Goal: Contribute content

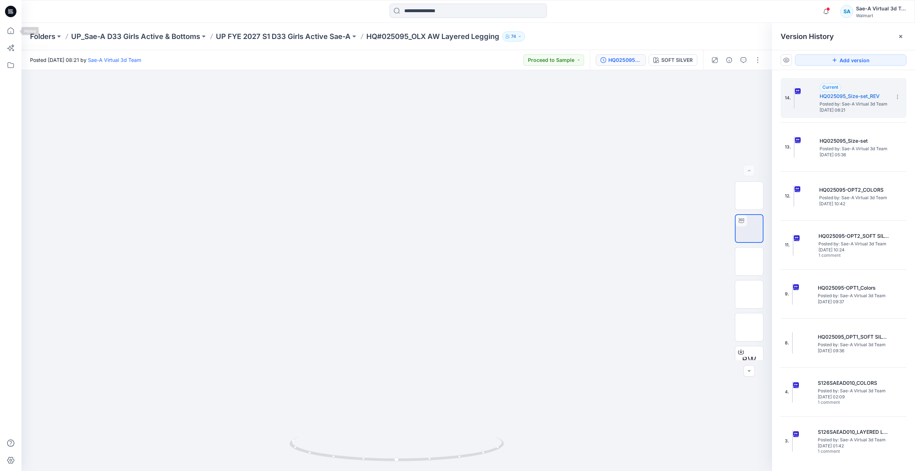
click at [3, 33] on div at bounding box center [10, 235] width 21 height 471
click at [6, 33] on icon at bounding box center [11, 31] width 16 height 16
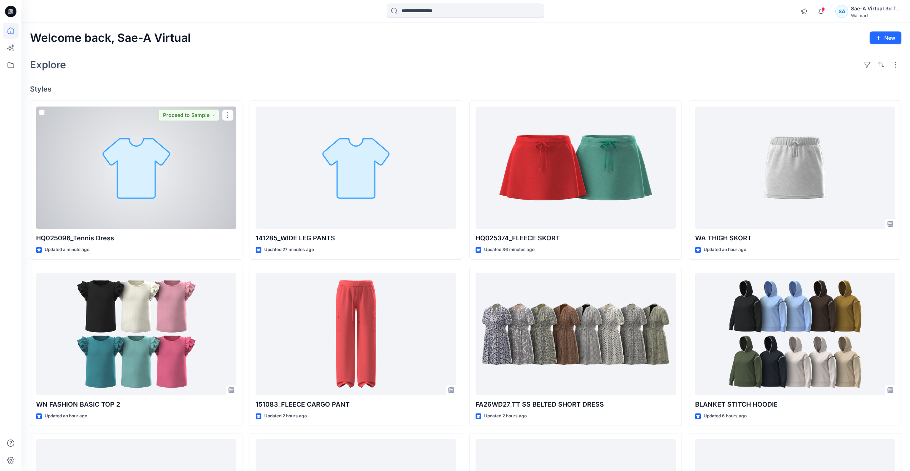
drag, startPoint x: 153, startPoint y: 140, endPoint x: 149, endPoint y: 139, distance: 4.1
click at [153, 140] on div at bounding box center [136, 168] width 200 height 123
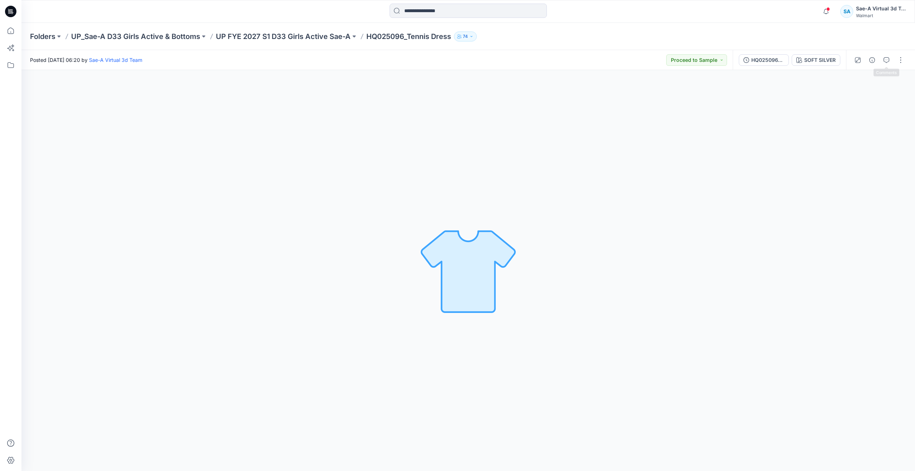
click at [899, 58] on button "button" at bounding box center [900, 59] width 11 height 11
click at [857, 94] on p "Edit" at bounding box center [855, 97] width 9 height 8
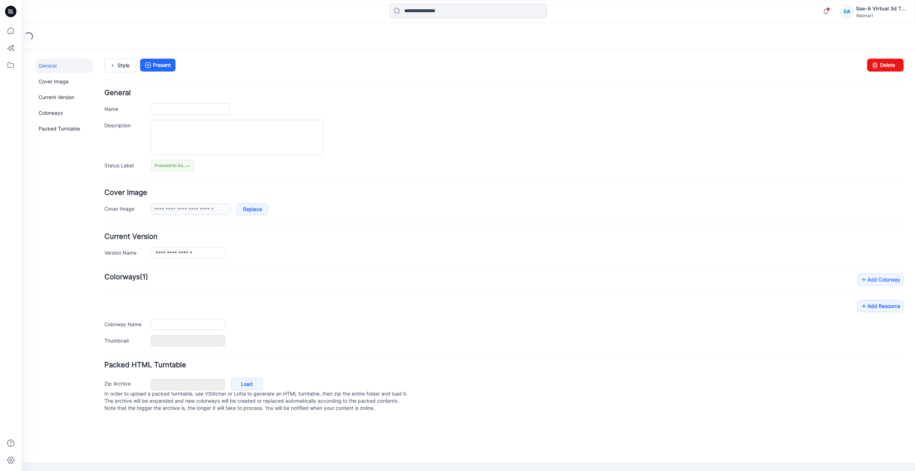
type input "**********"
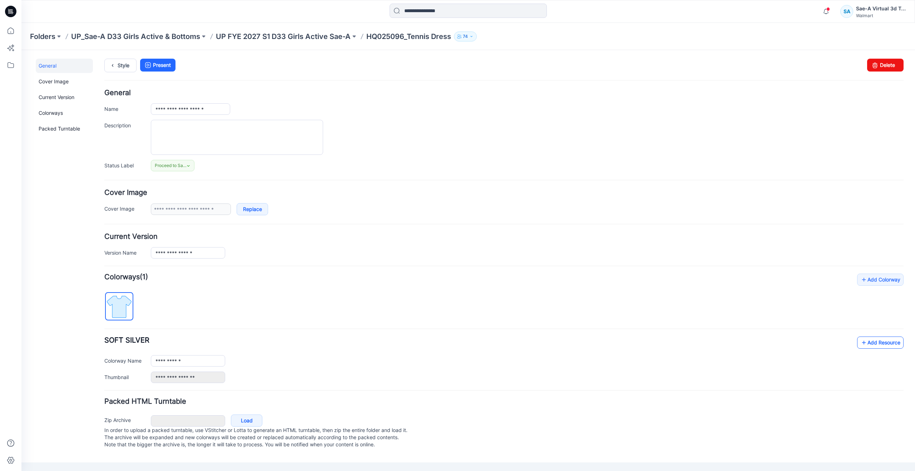
click at [866, 344] on icon at bounding box center [863, 342] width 7 height 11
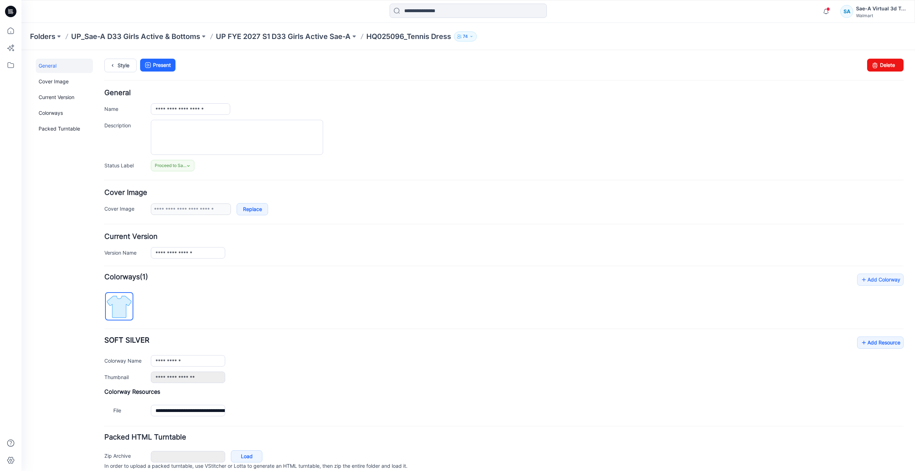
click at [89, 277] on div "General Cover Image Current Version Colorways Packed Turntable" at bounding box center [64, 276] width 57 height 435
click at [14, 28] on icon at bounding box center [11, 31] width 16 height 16
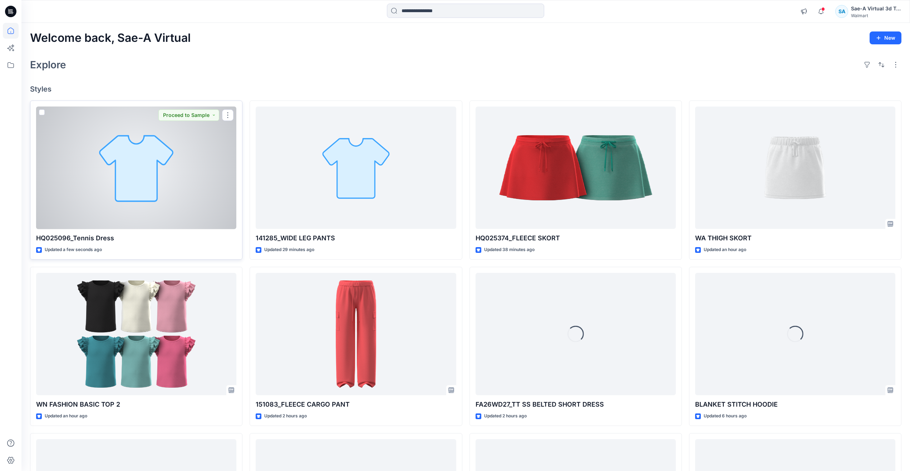
click at [95, 172] on div at bounding box center [136, 168] width 200 height 123
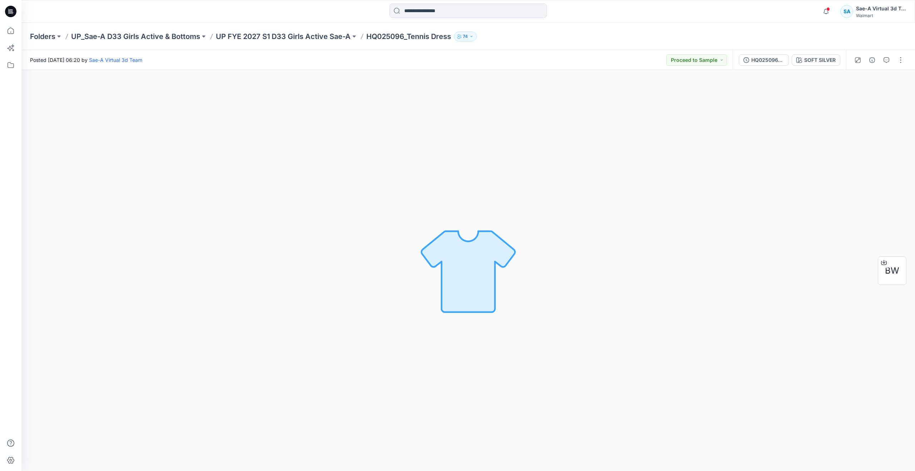
click at [776, 66] on div "HQ025096_SIZESET SOFT SILVER" at bounding box center [789, 60] width 113 height 20
click at [771, 57] on div "HQ025096_SIZESET" at bounding box center [767, 60] width 33 height 8
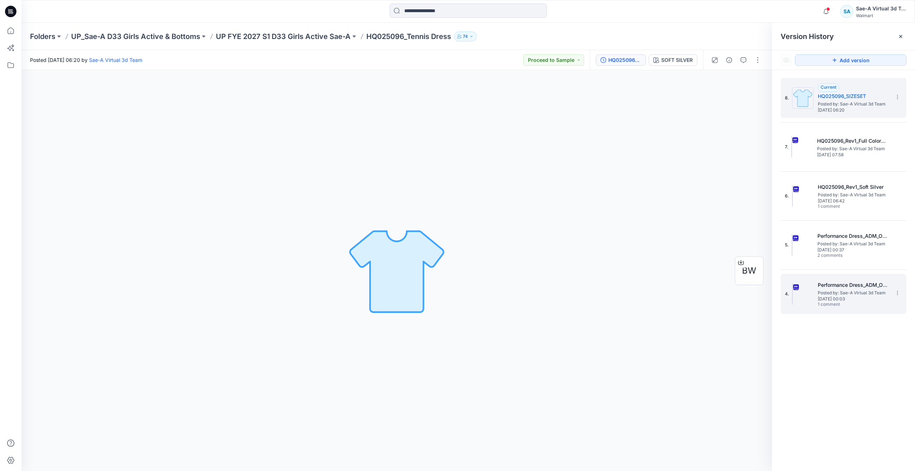
click at [825, 298] on span "[DATE] 00:03" at bounding box center [853, 298] width 71 height 5
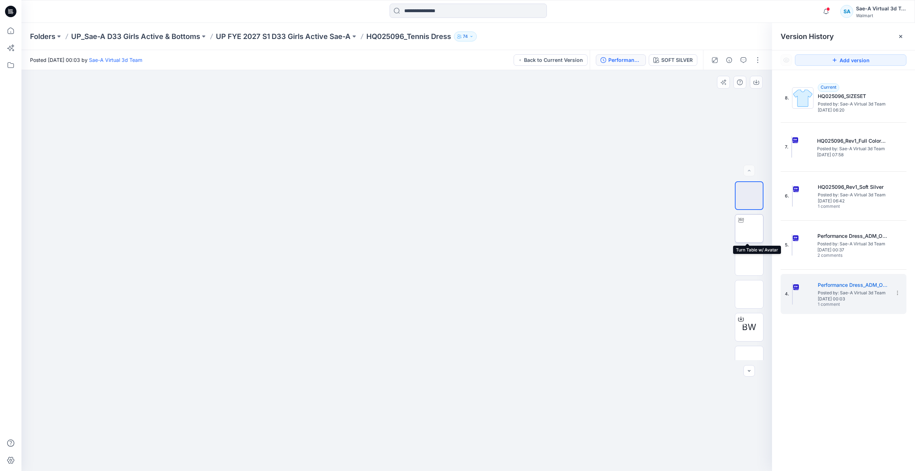
click at [749, 228] on img at bounding box center [749, 228] width 0 height 0
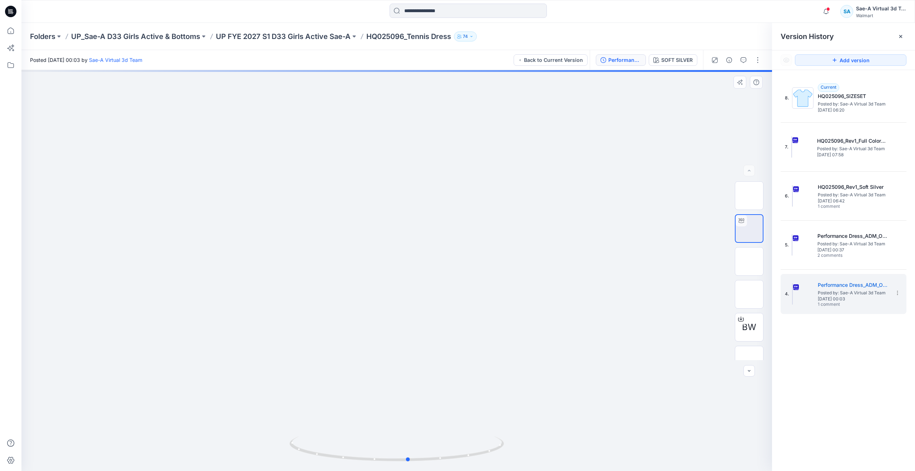
drag, startPoint x: 399, startPoint y: 458, endPoint x: 411, endPoint y: 409, distance: 50.7
click at [411, 409] on div at bounding box center [396, 270] width 751 height 401
click at [15, 38] on icon at bounding box center [11, 31] width 16 height 16
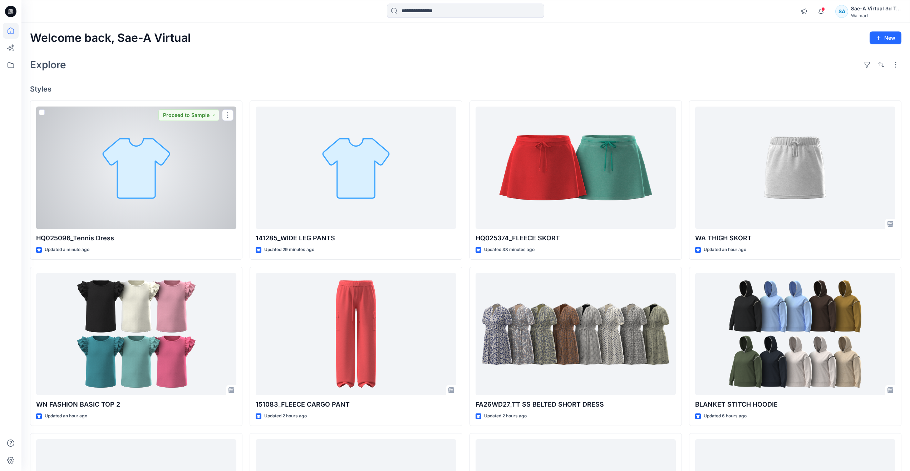
click at [107, 171] on div at bounding box center [136, 168] width 200 height 123
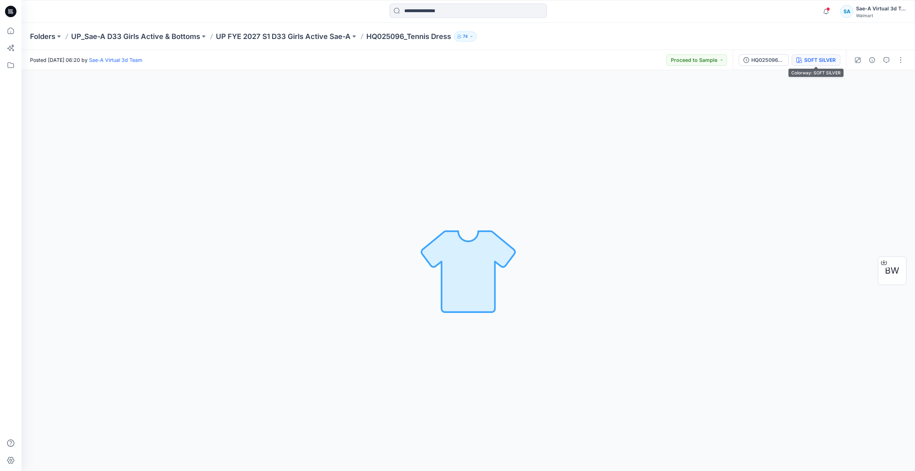
click at [813, 60] on div "SOFT SILVER" at bounding box center [819, 60] width 31 height 8
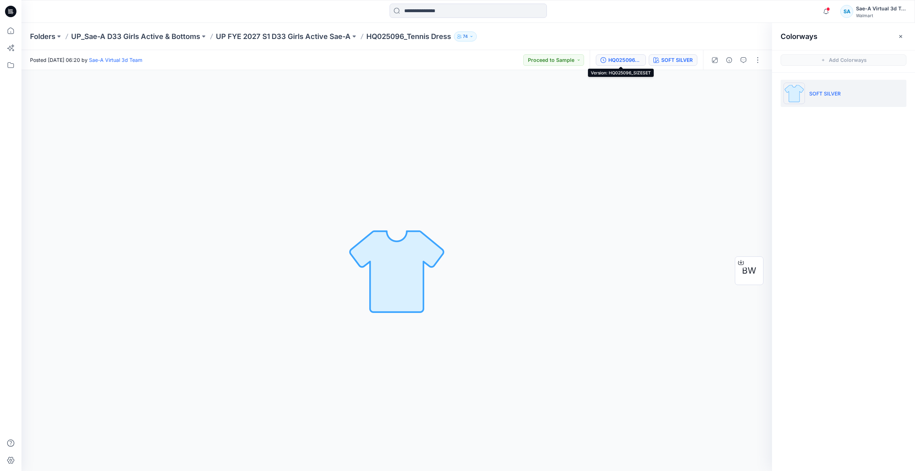
click at [626, 55] on button "HQ025096_SIZESET" at bounding box center [621, 59] width 50 height 11
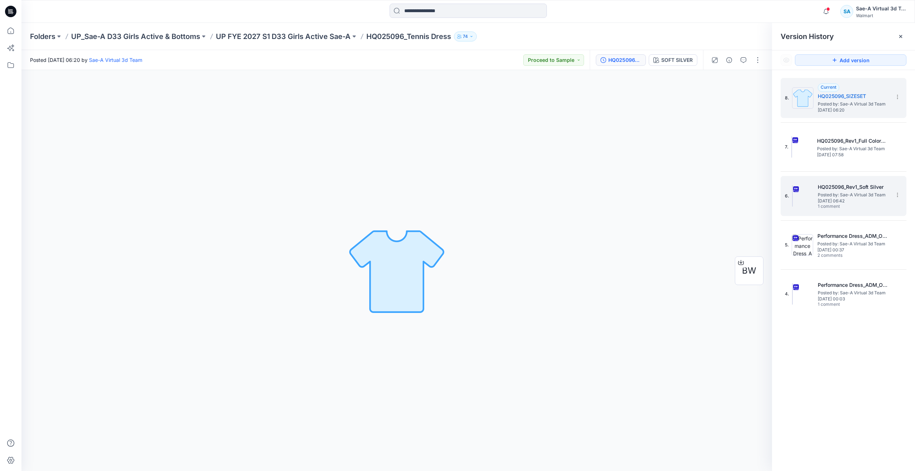
click at [828, 198] on span "[DATE] 06:42" at bounding box center [853, 200] width 71 height 5
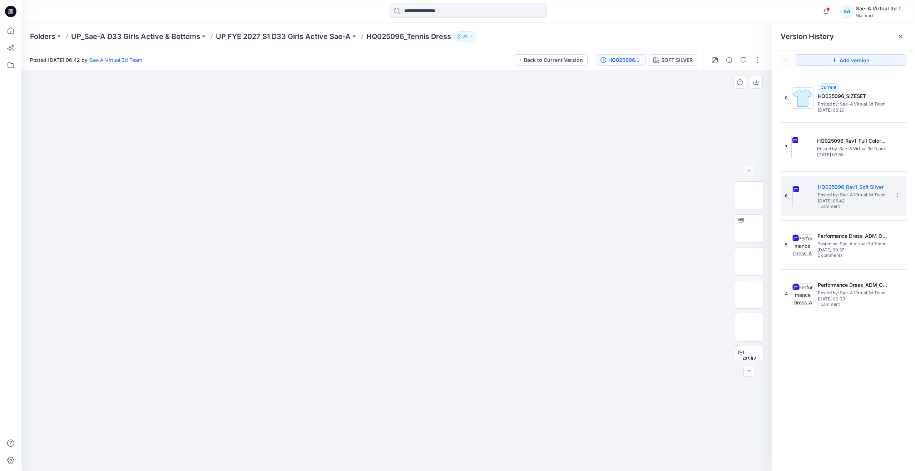
click at [172, 143] on div at bounding box center [396, 270] width 751 height 401
click at [749, 294] on img at bounding box center [749, 294] width 0 height 0
click at [749, 228] on img at bounding box center [749, 228] width 0 height 0
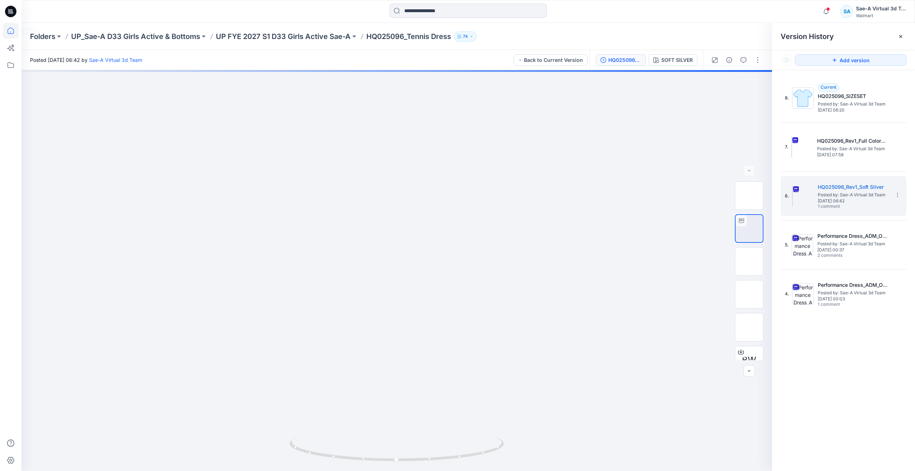
click at [13, 33] on icon at bounding box center [11, 31] width 16 height 16
